Goal: Register for event/course

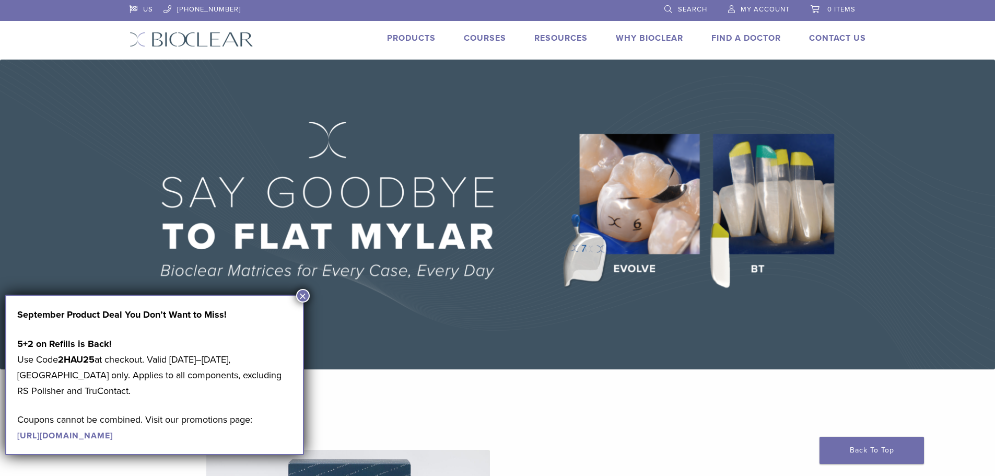
click at [480, 36] on link "Courses" at bounding box center [485, 38] width 42 height 10
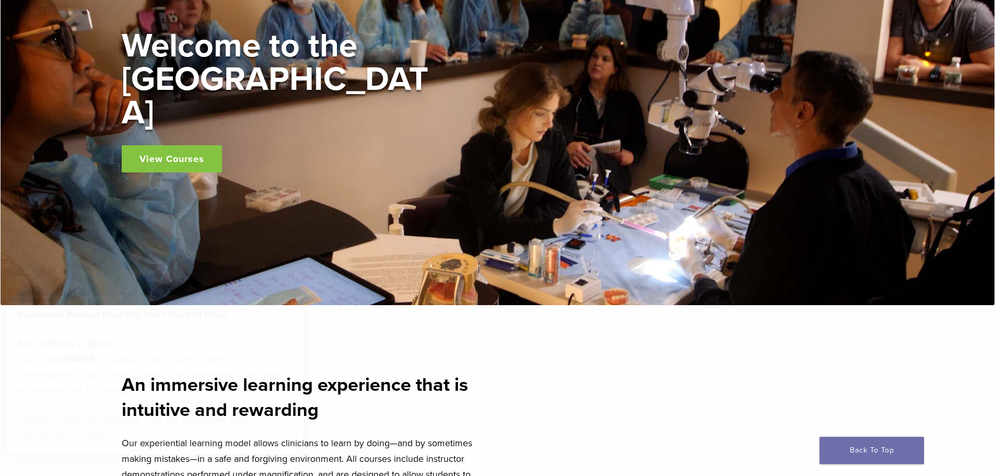
scroll to position [418, 0]
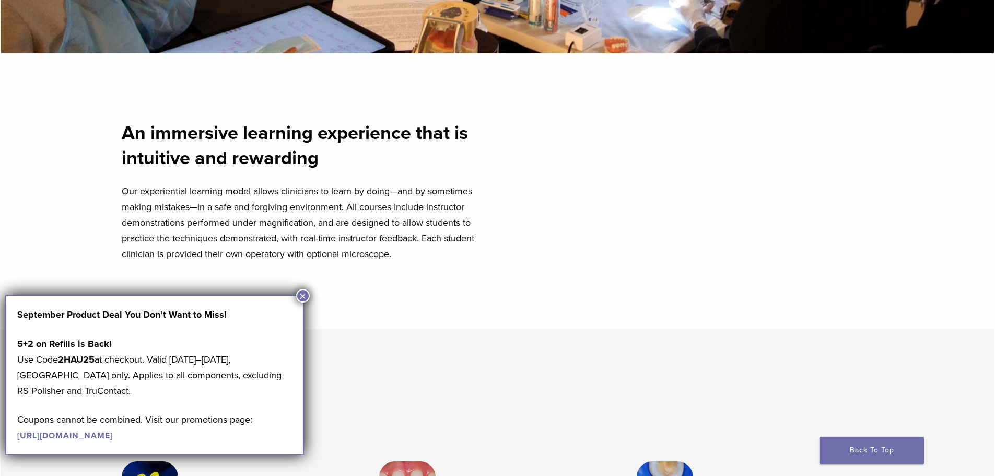
click at [312, 292] on div "An immersive learning experience that is intuitive and rewarding Our experienti…" at bounding box center [498, 191] width 752 height 208
click at [302, 298] on button "×" at bounding box center [303, 296] width 14 height 14
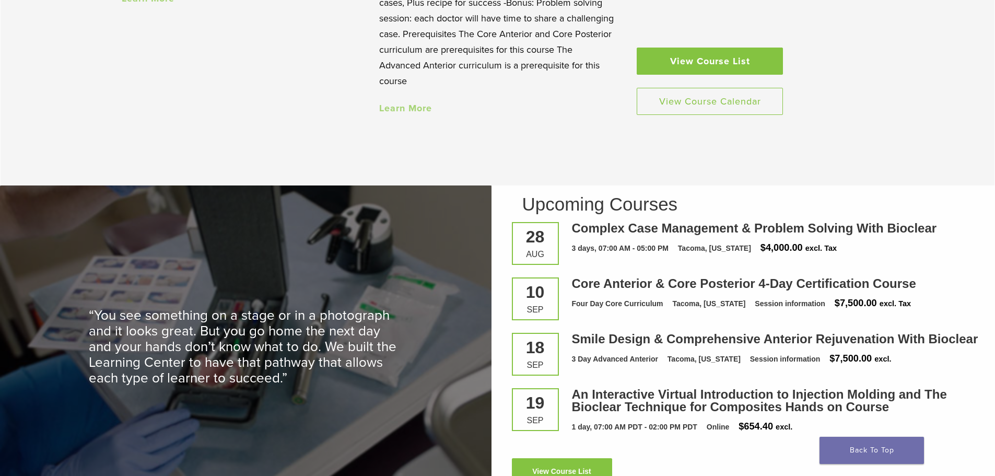
scroll to position [1410, 0]
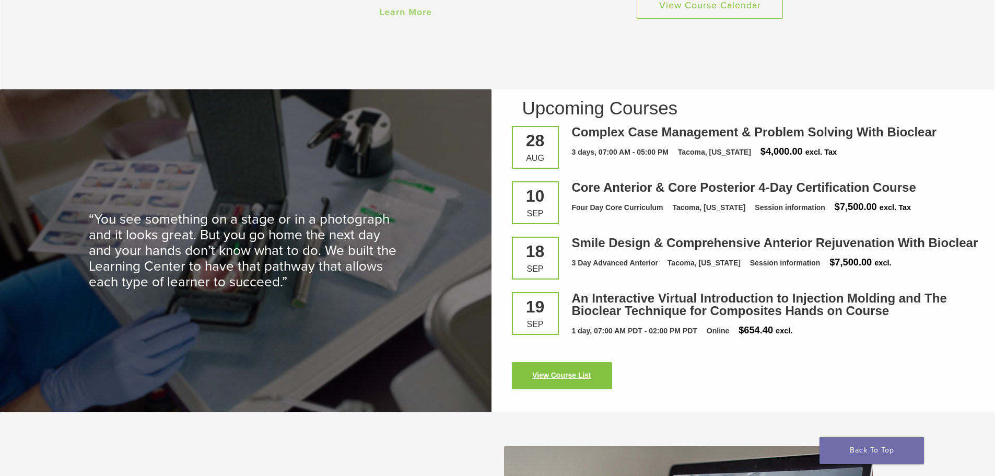
click at [577, 376] on link "View Course List" at bounding box center [562, 375] width 100 height 27
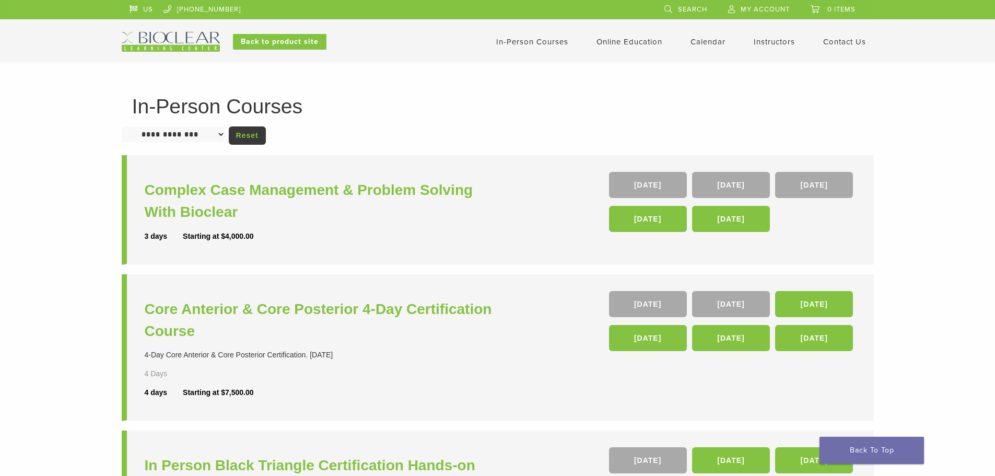
click at [551, 42] on link "In-Person Courses" at bounding box center [532, 41] width 72 height 9
click at [204, 134] on select "**********" at bounding box center [173, 134] width 103 height 16
select select "**********"
click at [122, 126] on select "**********" at bounding box center [173, 134] width 103 height 16
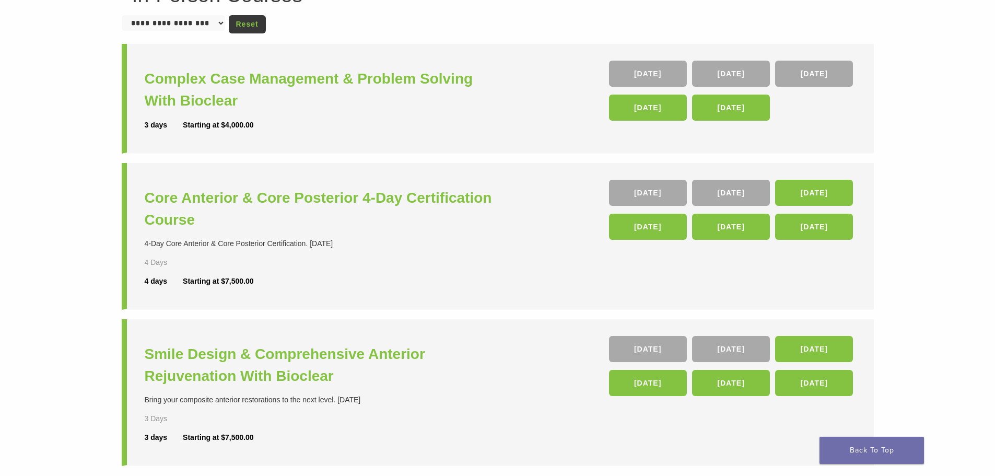
scroll to position [104, 0]
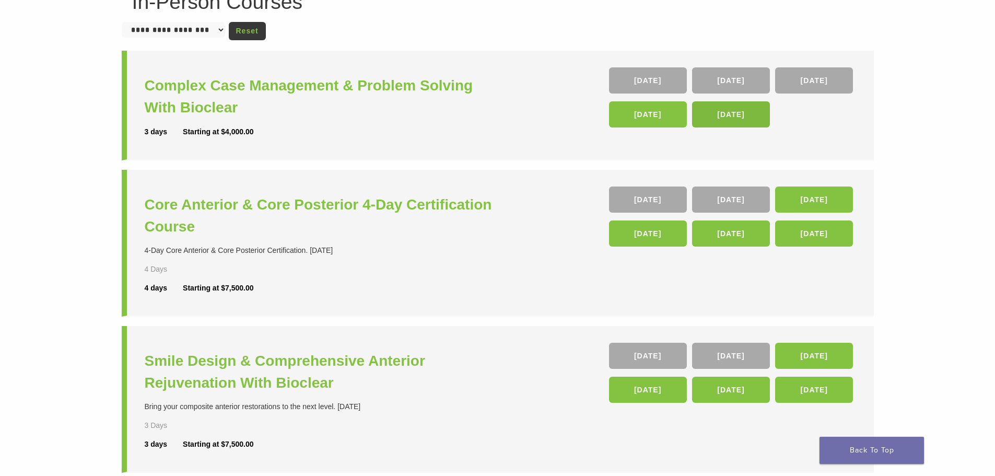
click at [735, 122] on link "[DATE]" at bounding box center [731, 114] width 78 height 26
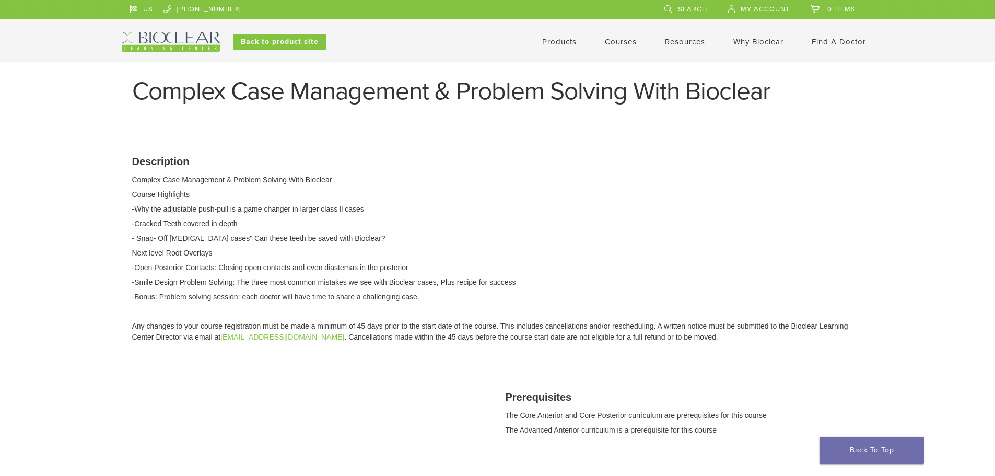
scroll to position [52, 0]
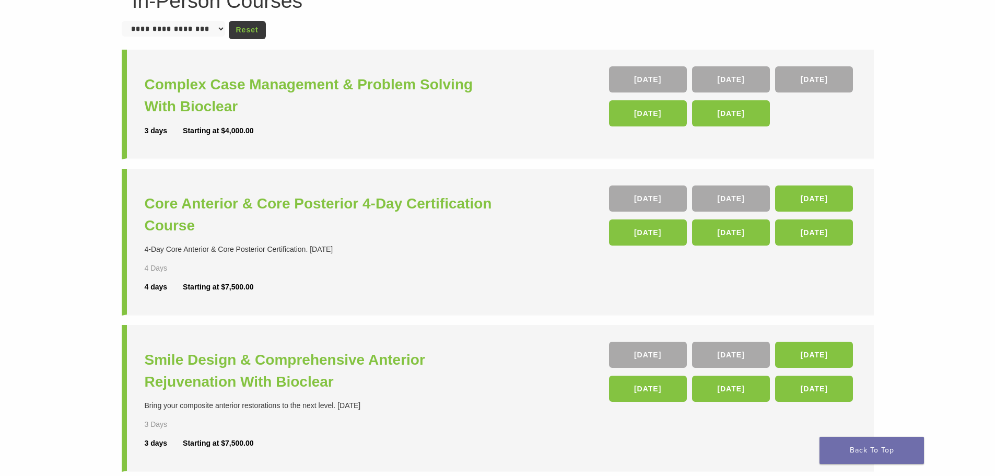
scroll to position [158, 0]
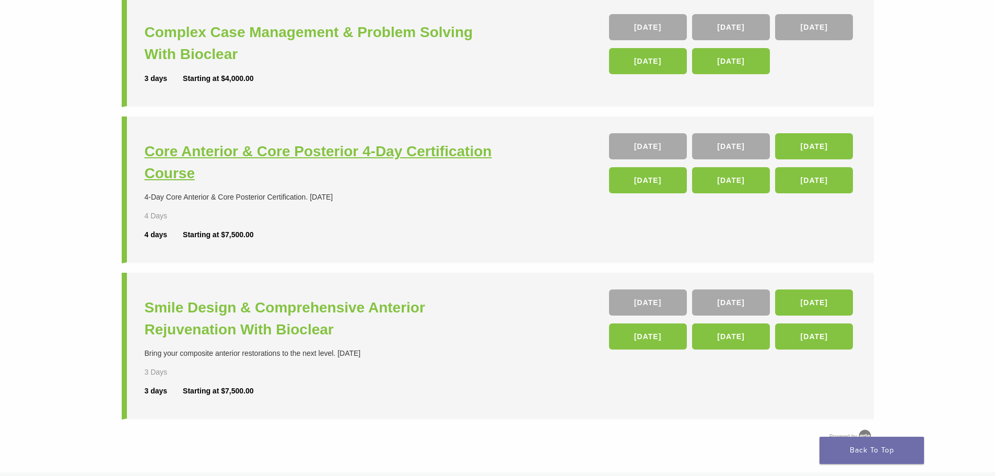
click at [434, 151] on h3 "Core Anterior & Core Posterior 4-Day Certification Course" at bounding box center [323, 162] width 356 height 44
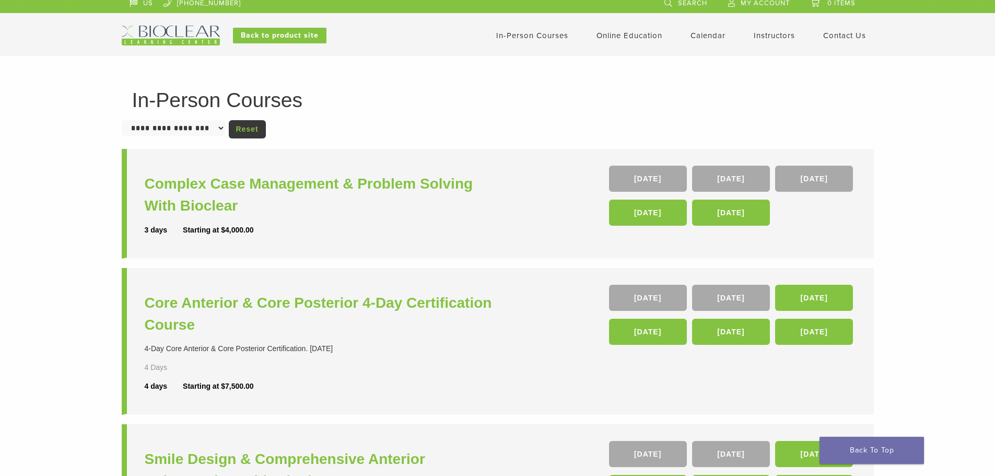
scroll to position [0, 0]
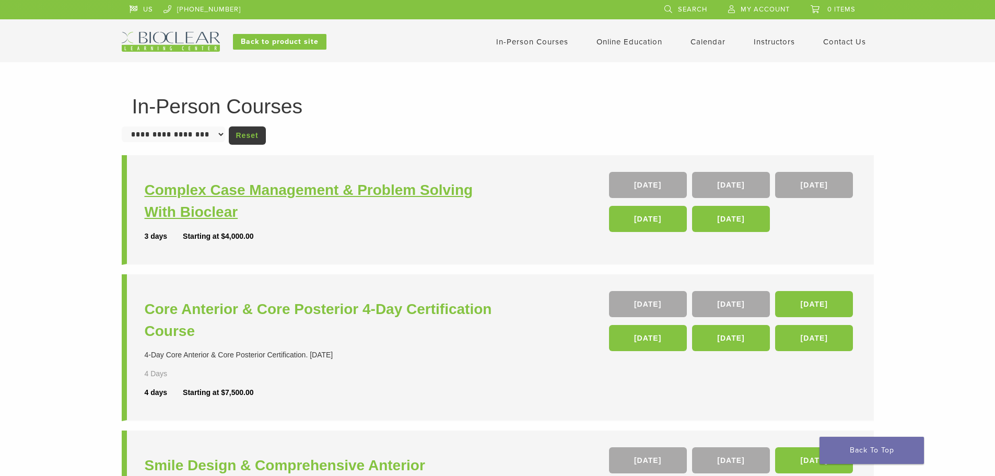
click at [229, 196] on h3 "Complex Case Management & Problem Solving With Bioclear" at bounding box center [323, 201] width 356 height 44
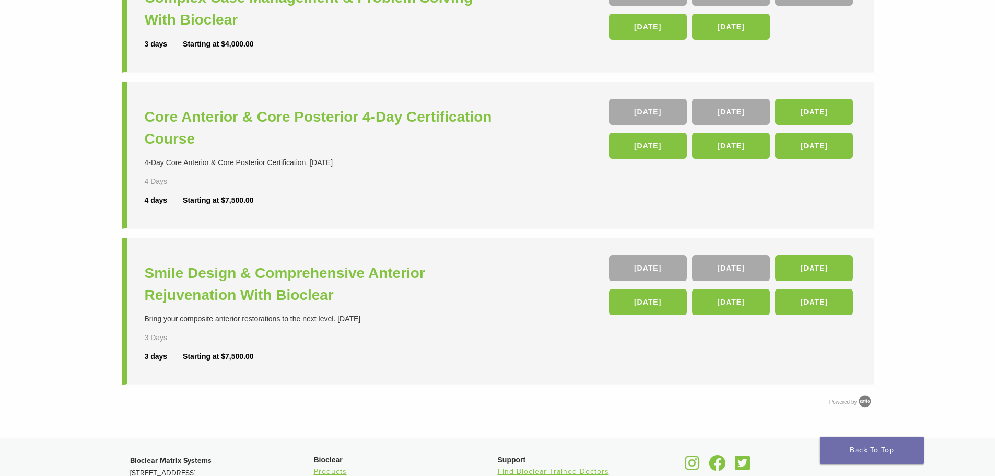
scroll to position [209, 0]
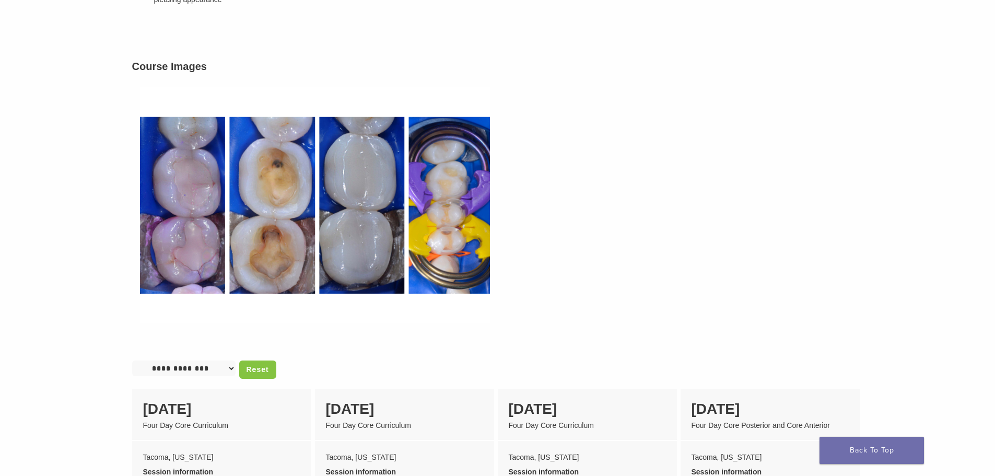
scroll to position [783, 0]
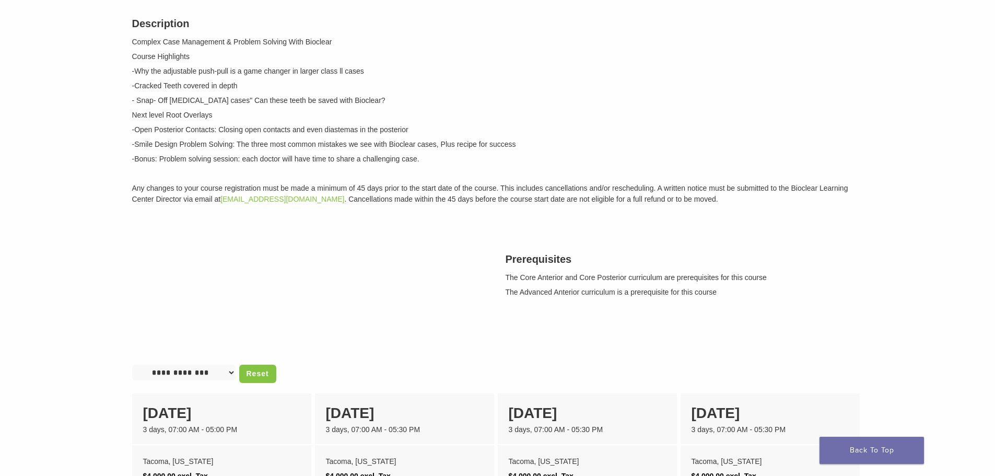
scroll to position [157, 0]
